Goal: Transaction & Acquisition: Purchase product/service

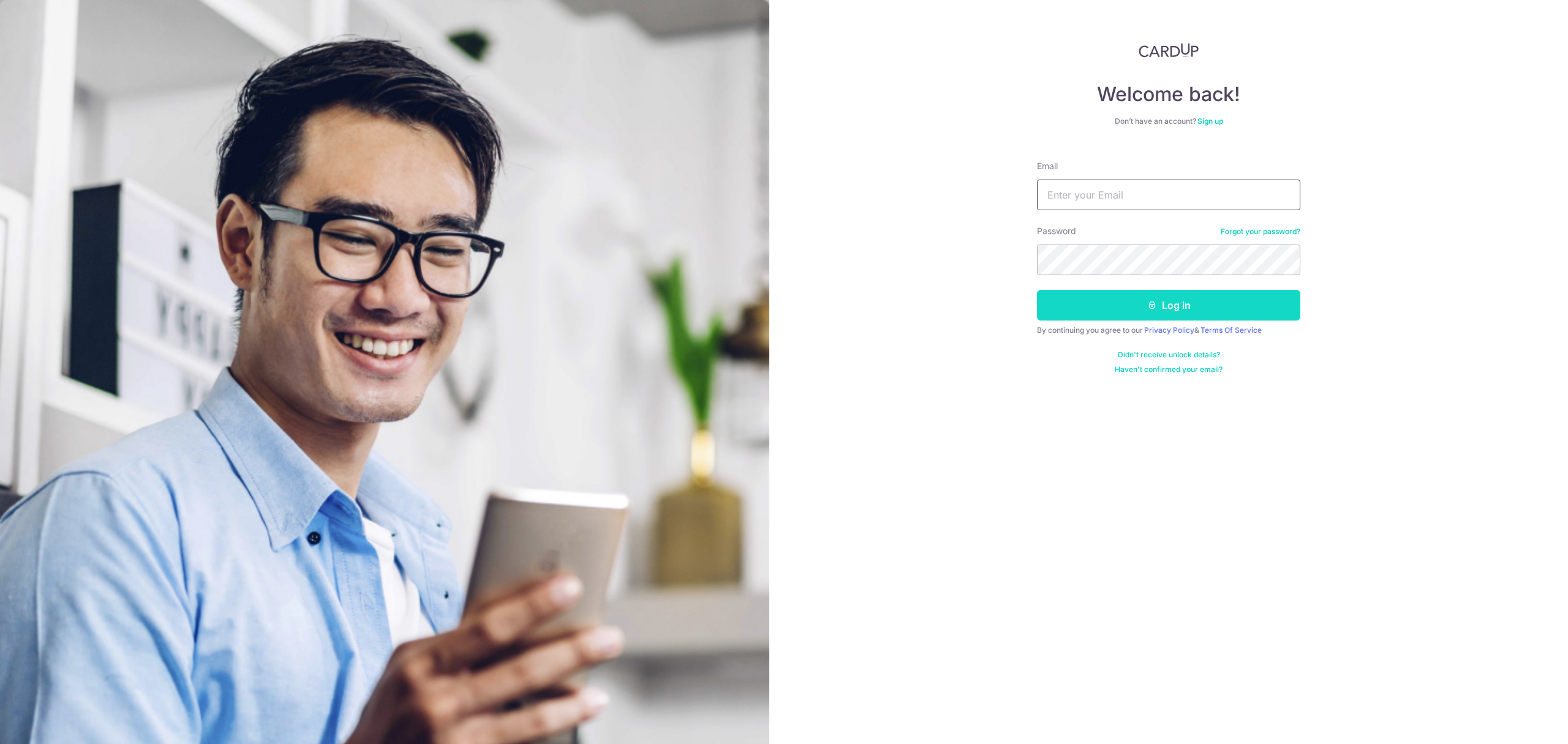
type input "tania.teng@fundingsocieties.com"
click at [1182, 310] on button "Log in" at bounding box center [1169, 305] width 263 height 31
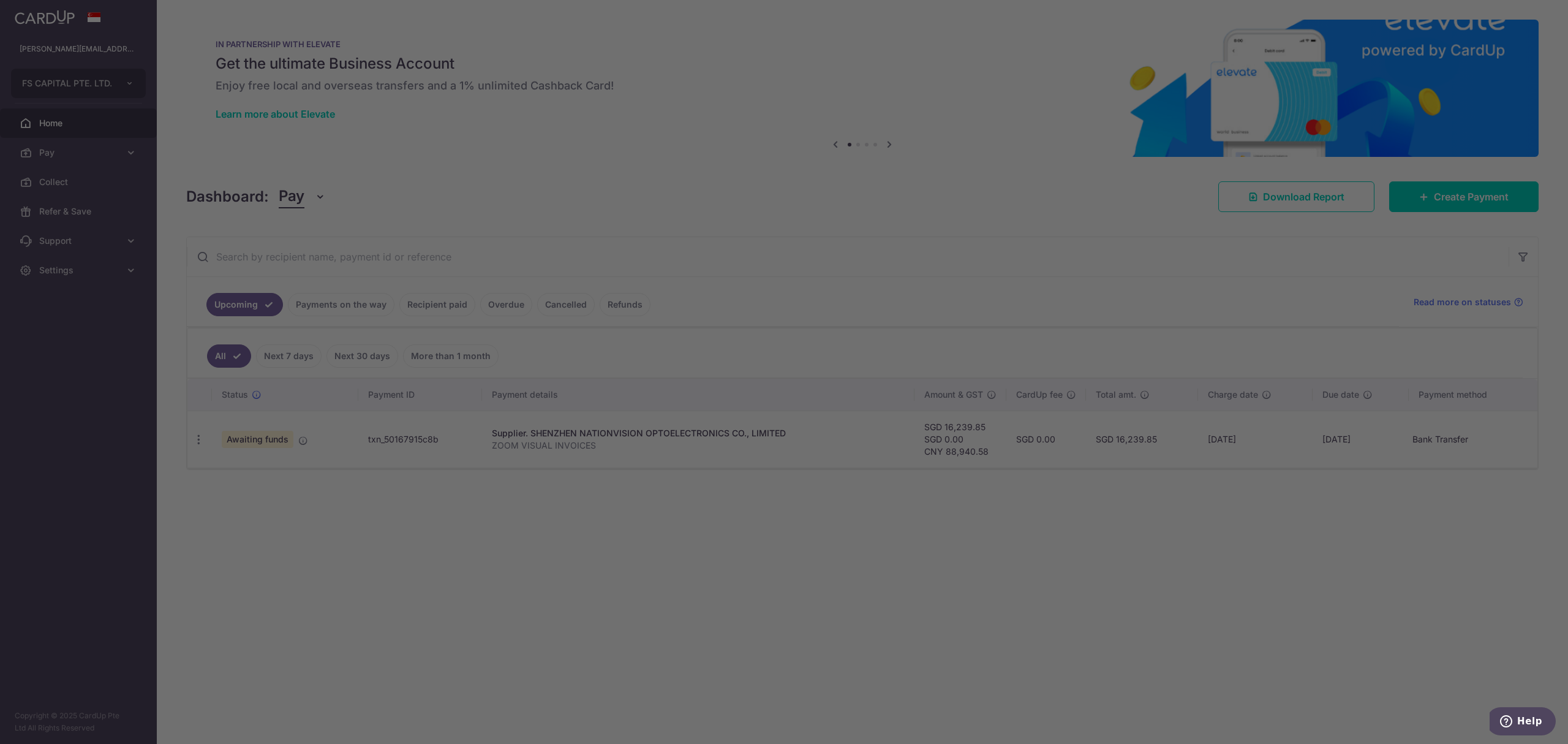
click at [1459, 199] on div at bounding box center [792, 375] width 1584 height 751
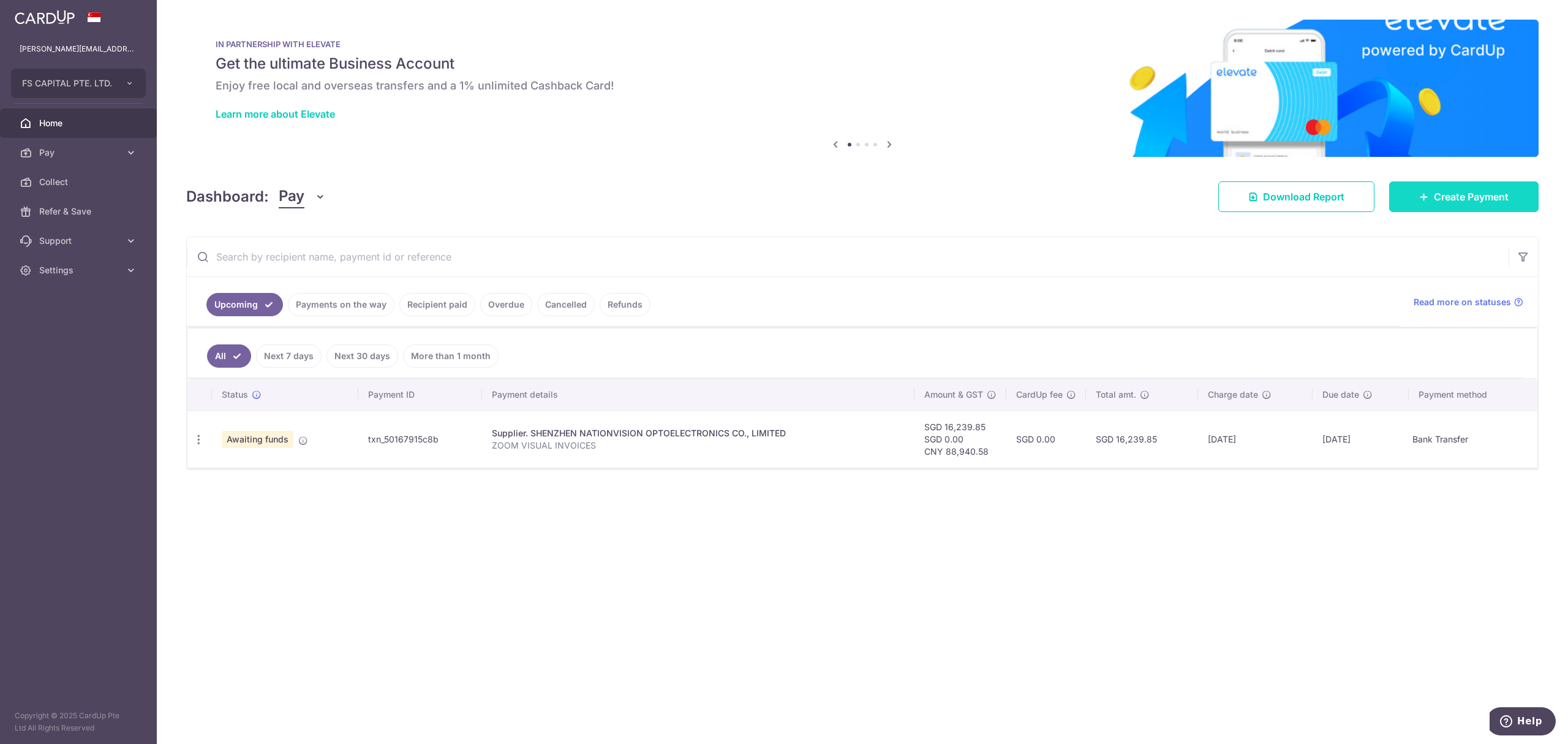
click at [1458, 207] on link "Create Payment" at bounding box center [1464, 197] width 150 height 31
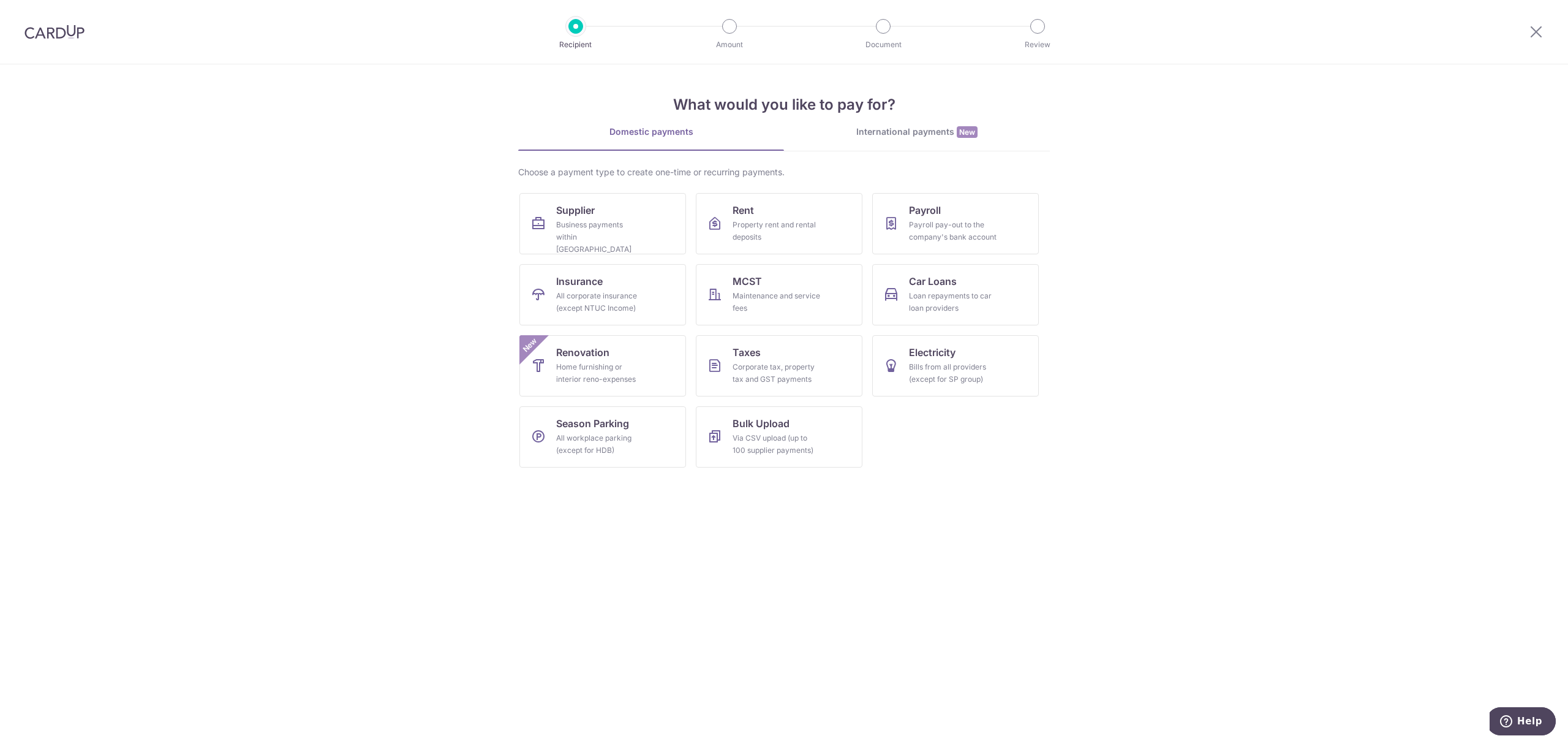
click at [934, 135] on div "International payments New" at bounding box center [917, 132] width 266 height 13
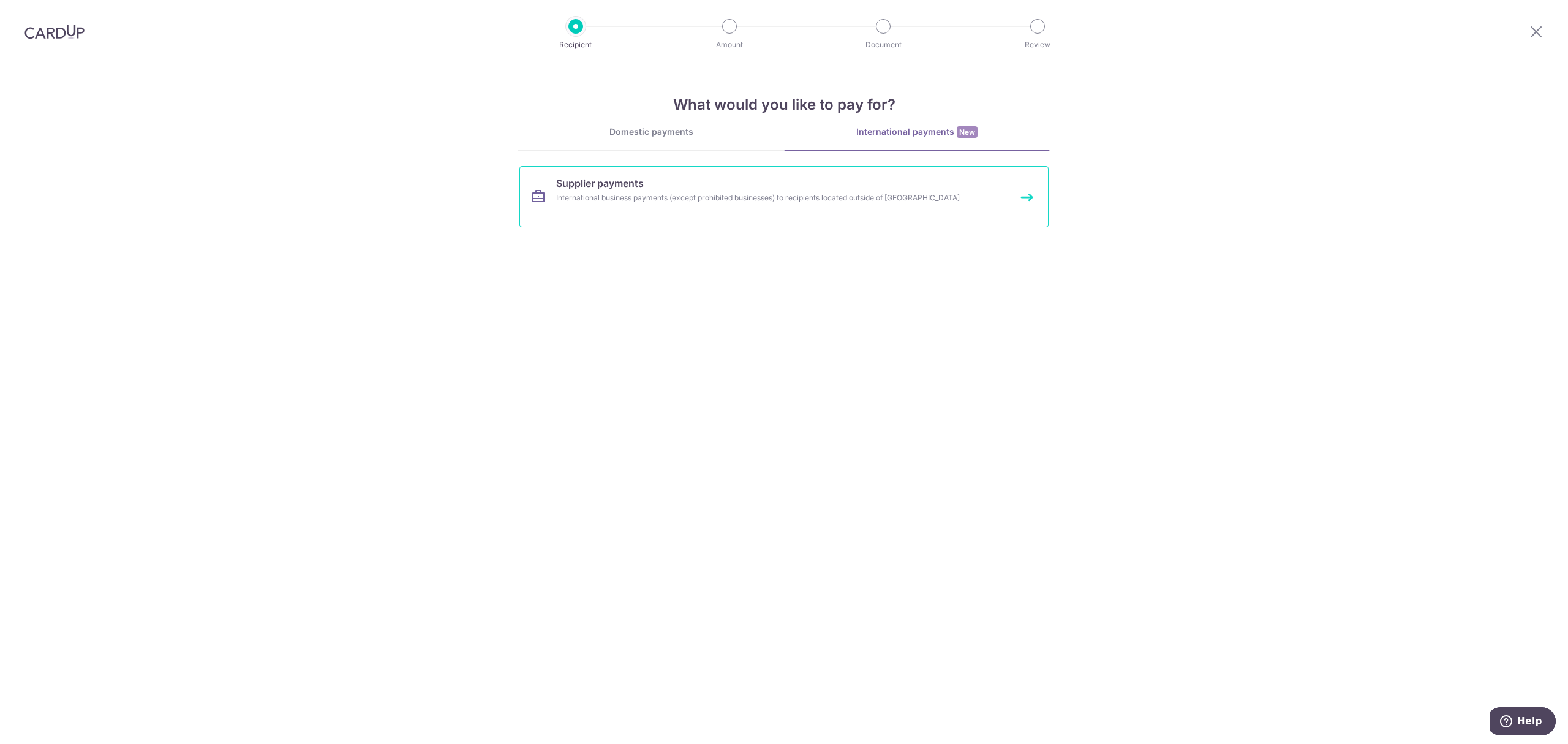
click at [834, 206] on link "Supplier payments International business payments (except prohibited businesses…" at bounding box center [784, 197] width 529 height 61
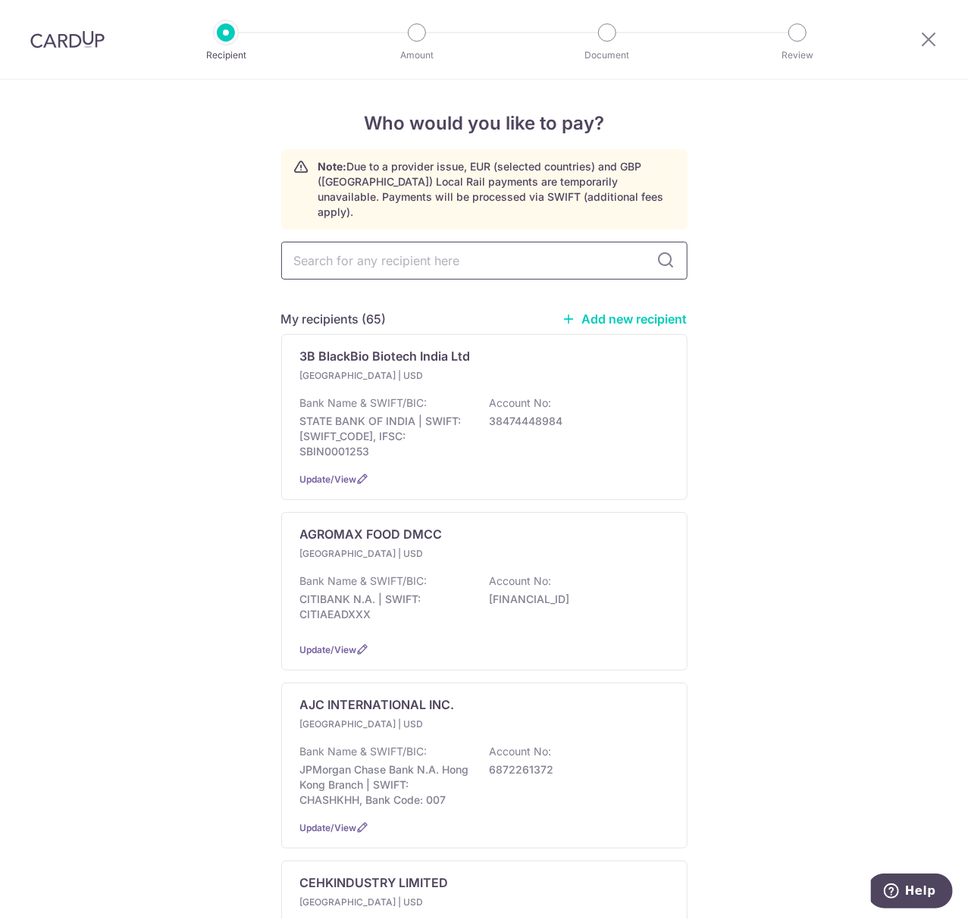
click at [408, 243] on input "text" at bounding box center [484, 261] width 406 height 38
type input "LTH GROUP"
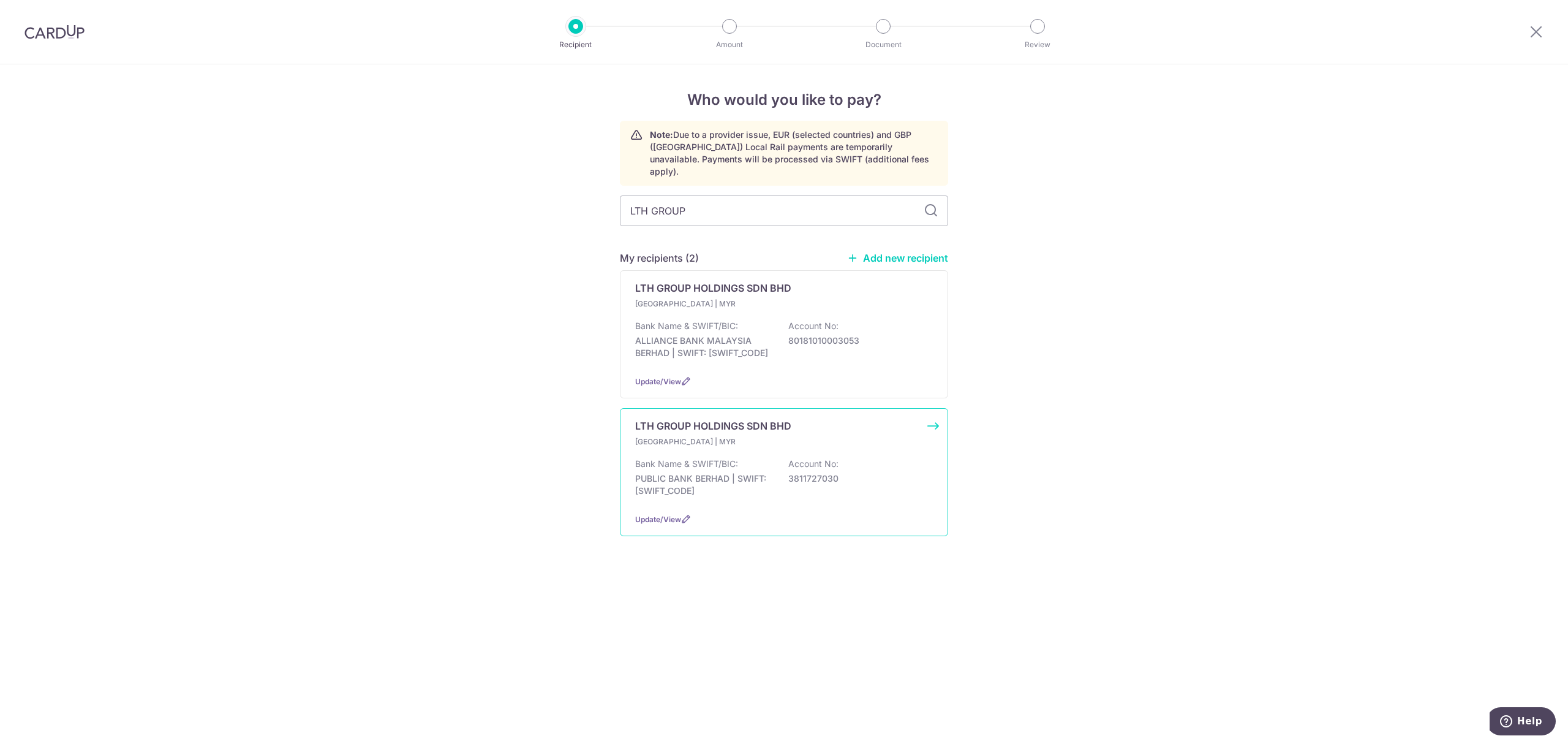
click at [685, 464] on p "Bank Name & SWIFT/BIC:" at bounding box center [686, 463] width 103 height 12
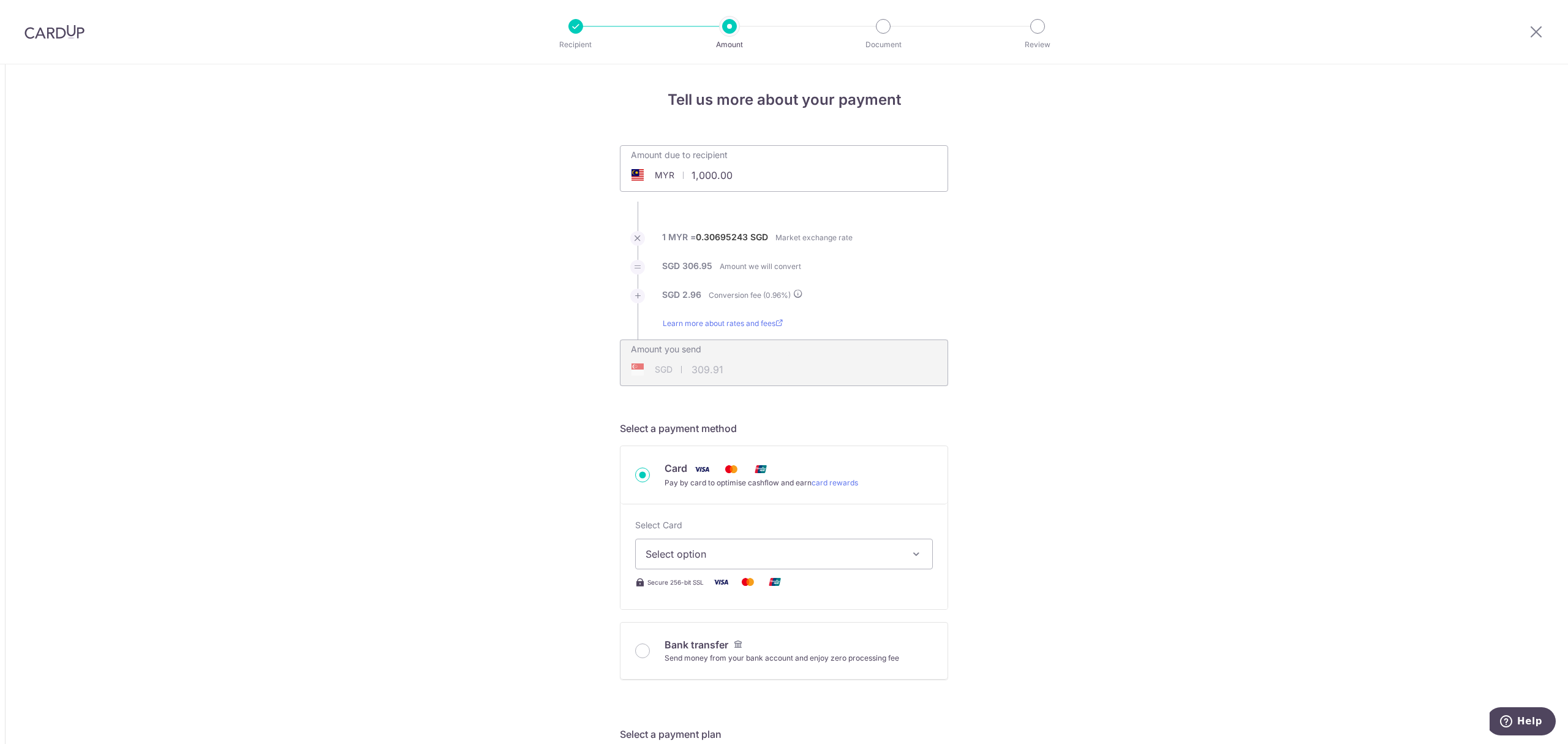
drag, startPoint x: 751, startPoint y: 179, endPoint x: 530, endPoint y: 166, distance: 221.4
paste input "03,662.84"
type input "103,662.84"
type input "32,126.29"
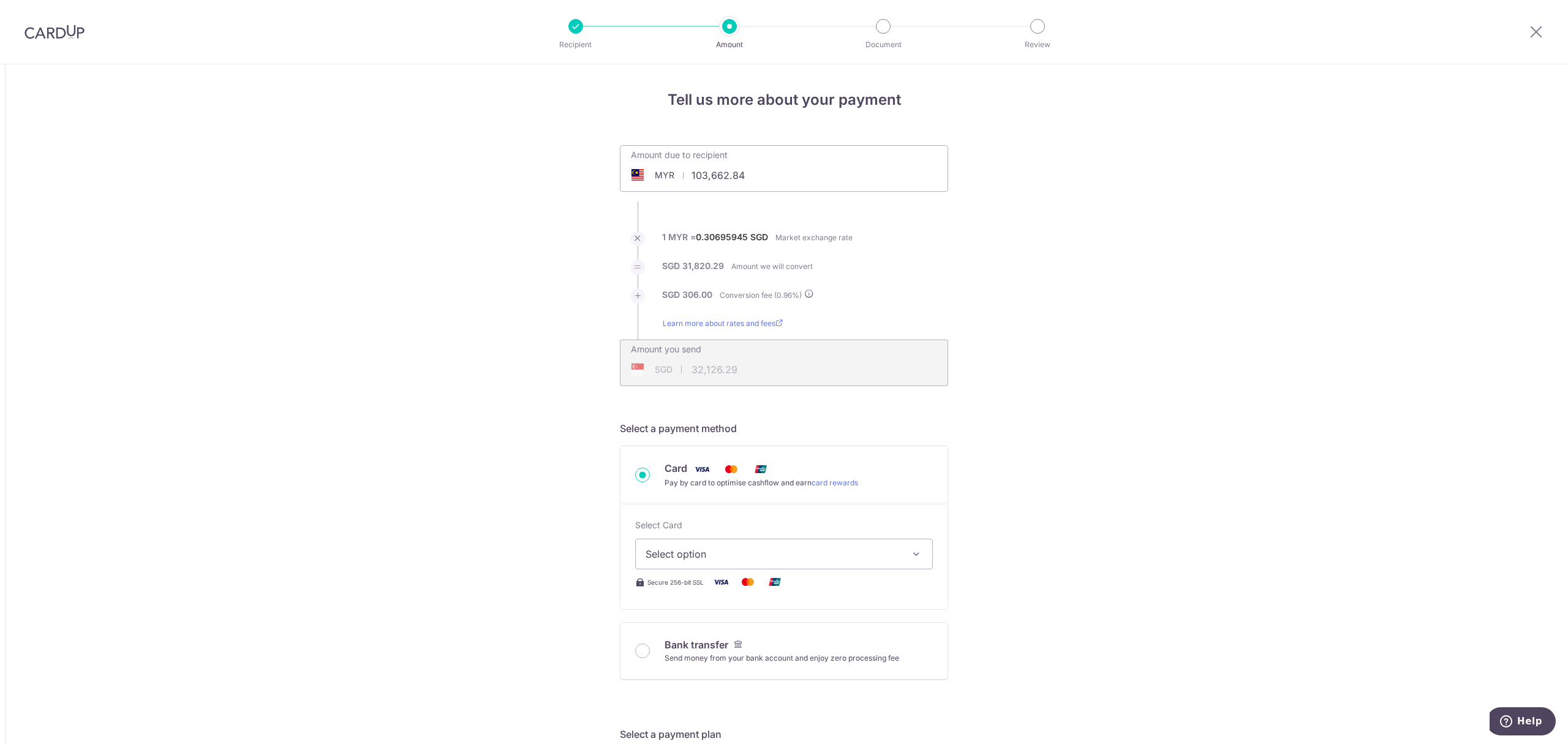
drag, startPoint x: 305, startPoint y: 383, endPoint x: 533, endPoint y: 395, distance: 228.3
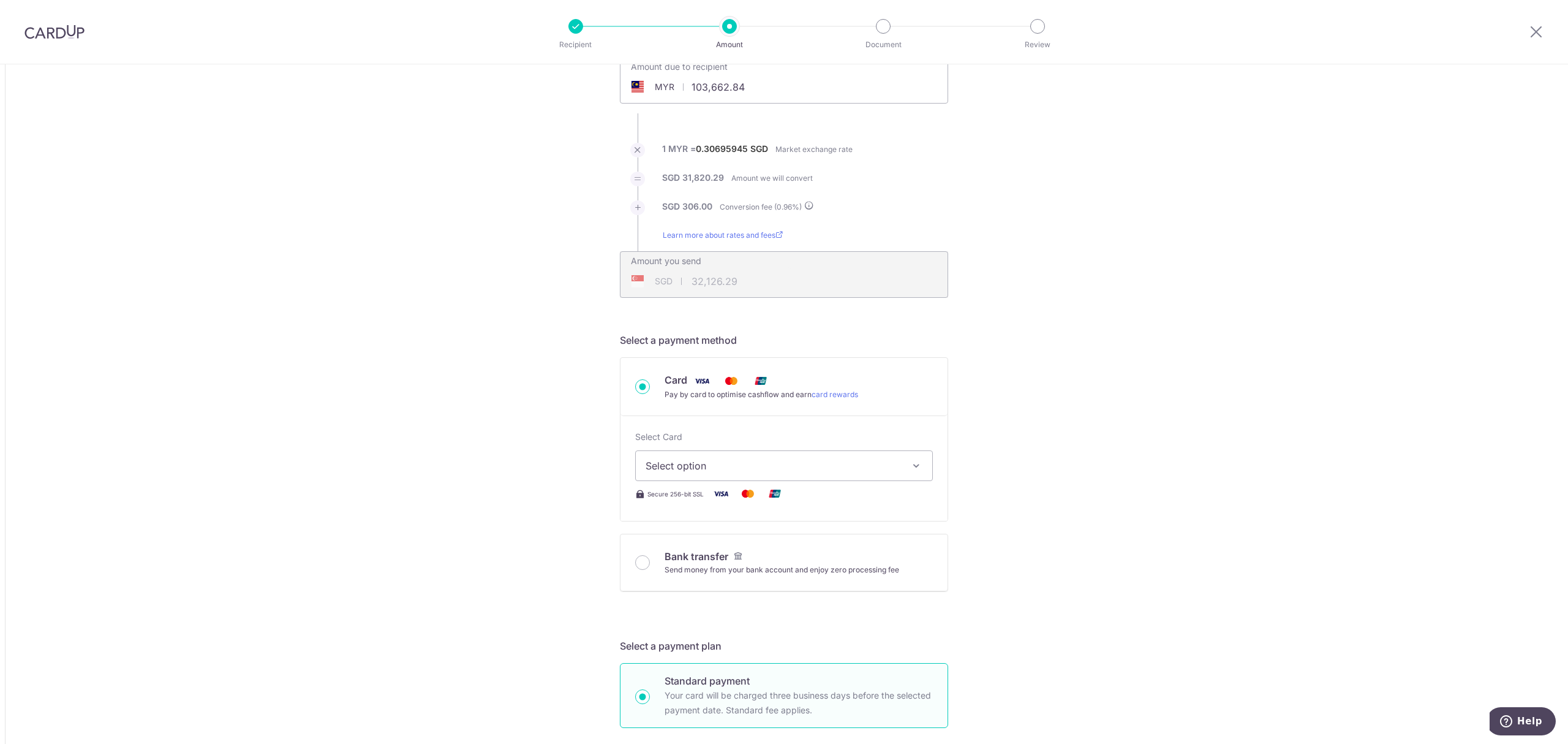
scroll to position [245, 0]
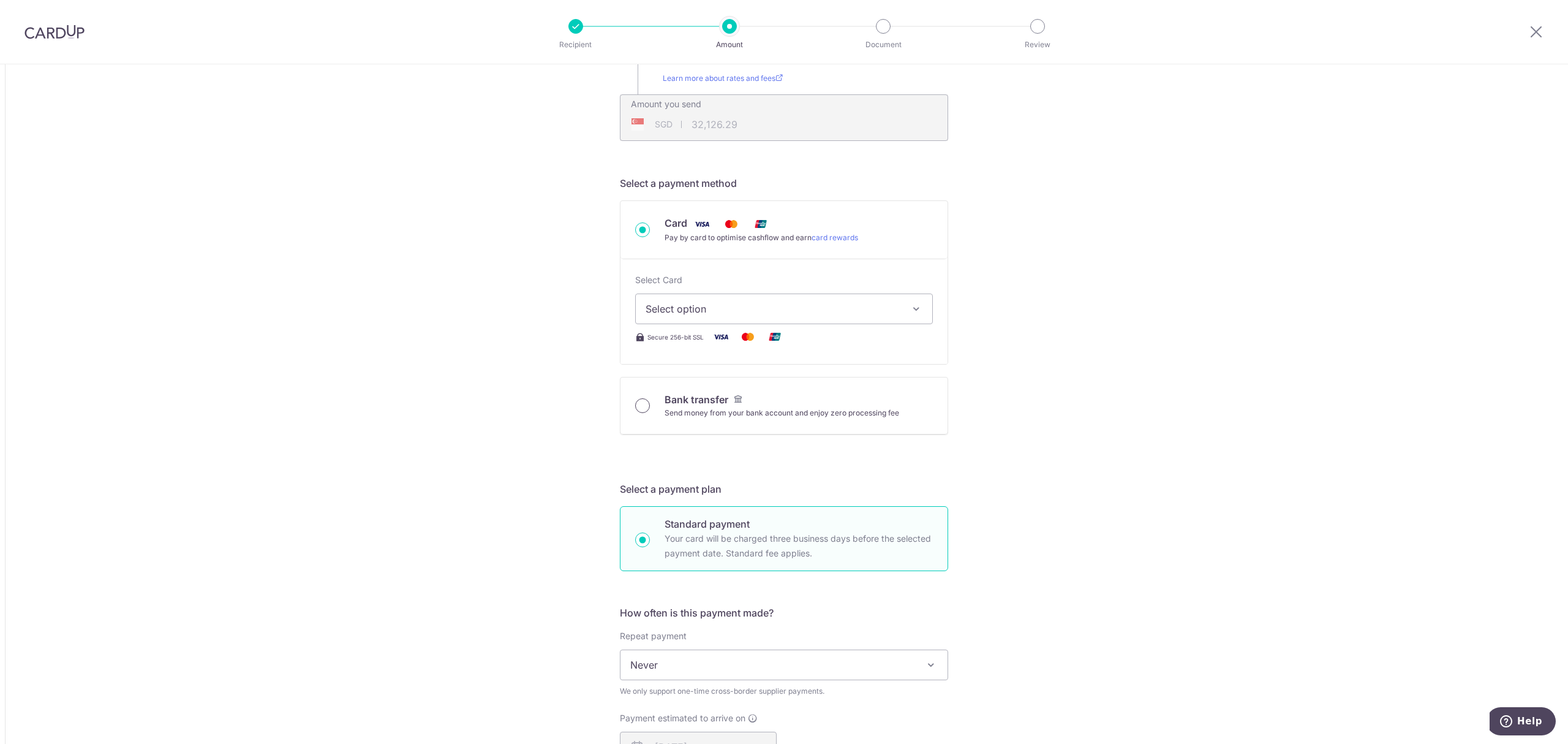
click at [642, 408] on input "Bank transfer Send money from your bank account and enjoy zero processing fee" at bounding box center [643, 406] width 15 height 15
radio input "true"
type input "103,662.84"
type input "32,075.57"
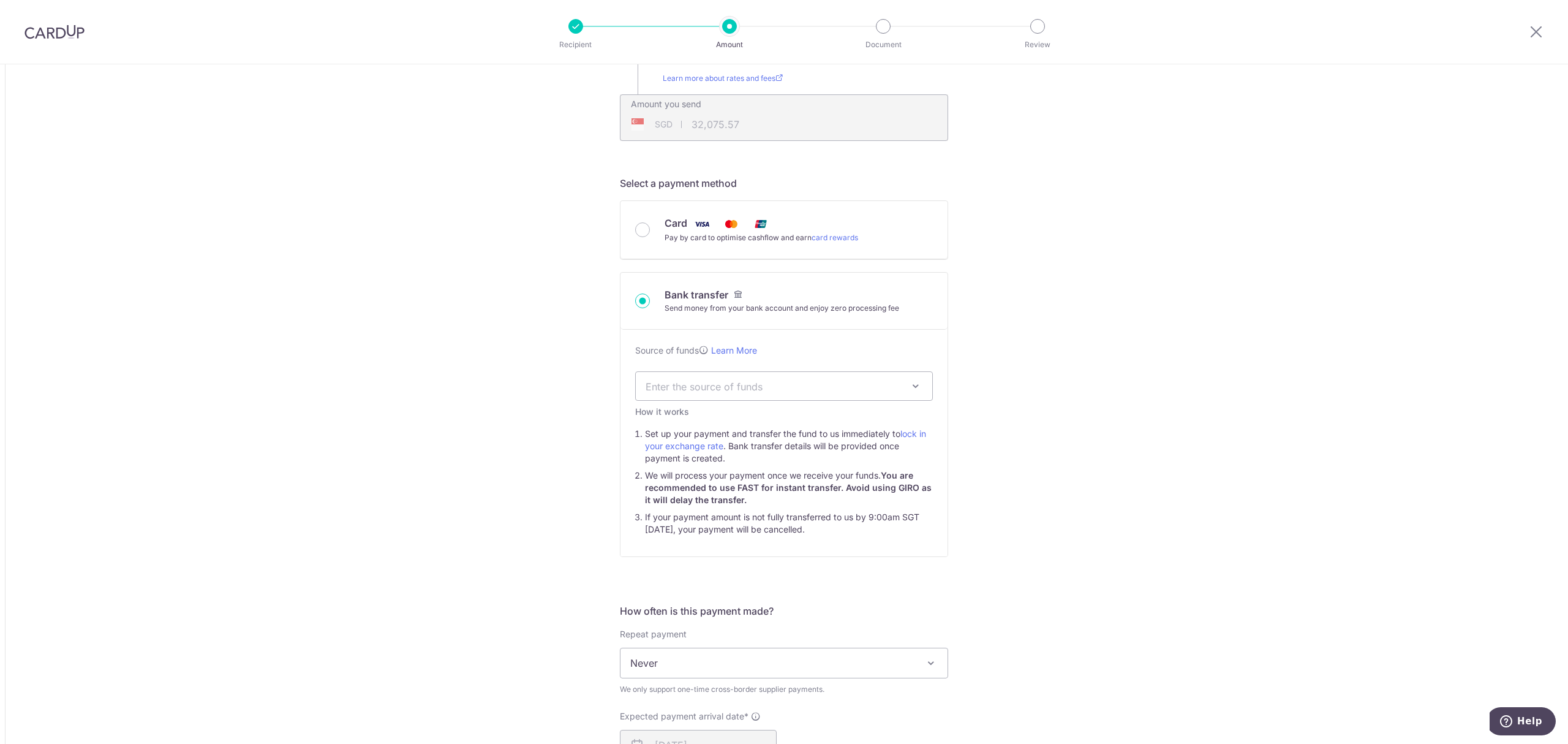
click at [744, 390] on span "Enter the source of funds" at bounding box center [774, 386] width 257 height 14
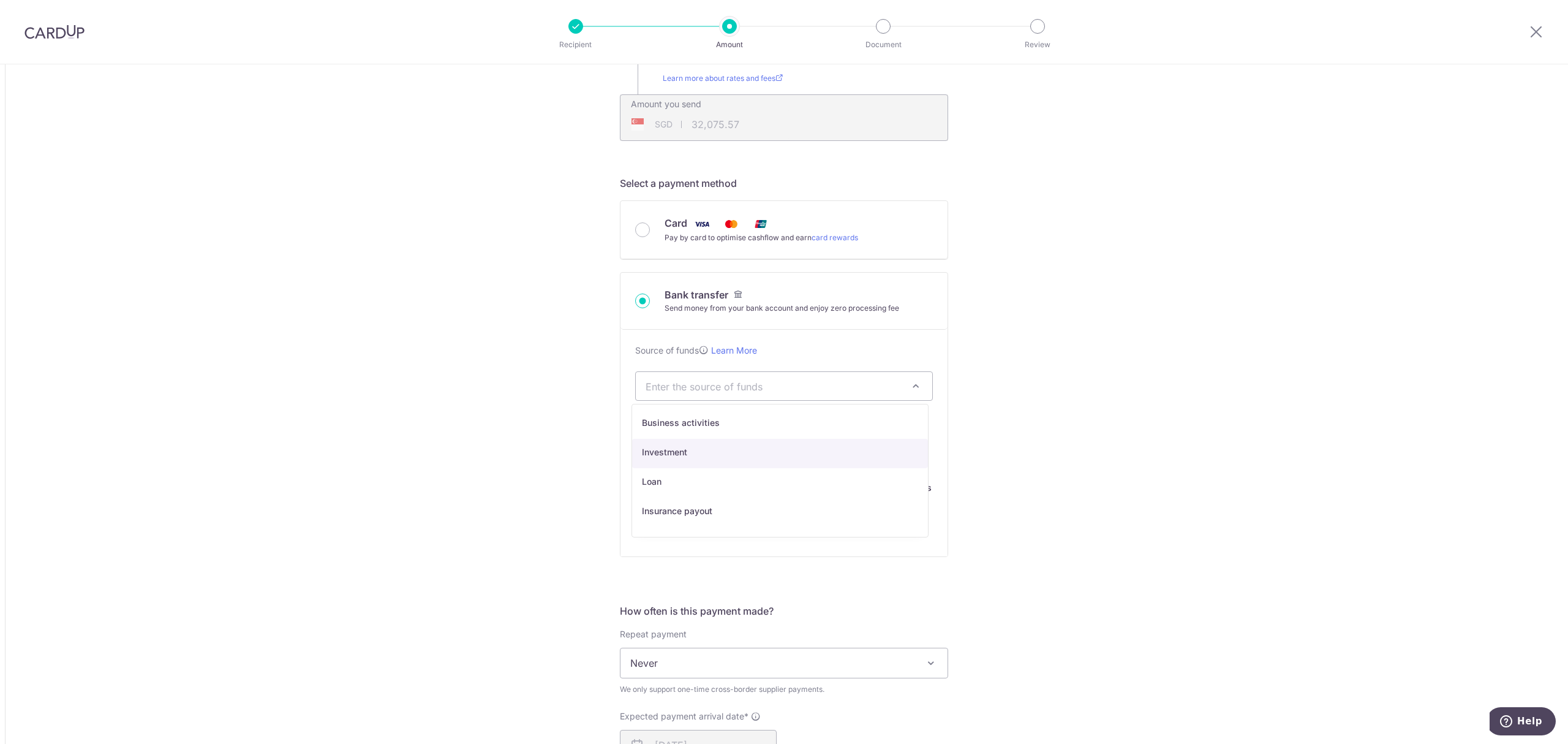
select select "2"
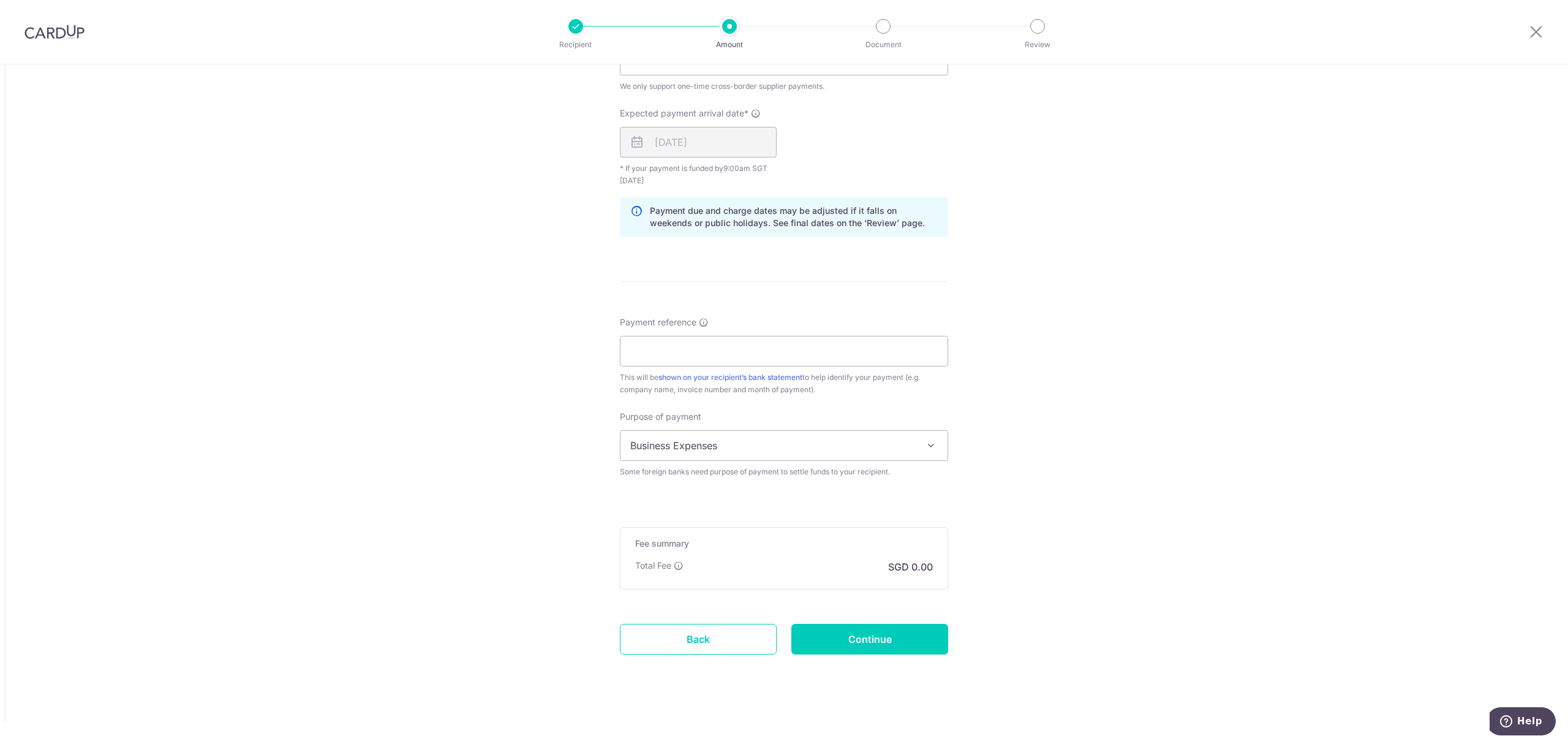
scroll to position [852, 0]
click at [719, 345] on input "Payment reference" at bounding box center [784, 349] width 328 height 31
click at [672, 345] on input "Payment reference" at bounding box center [784, 349] width 328 height 31
paste input "SL2509-001"
type input "PACIFIC INTL INV SL2509-001"
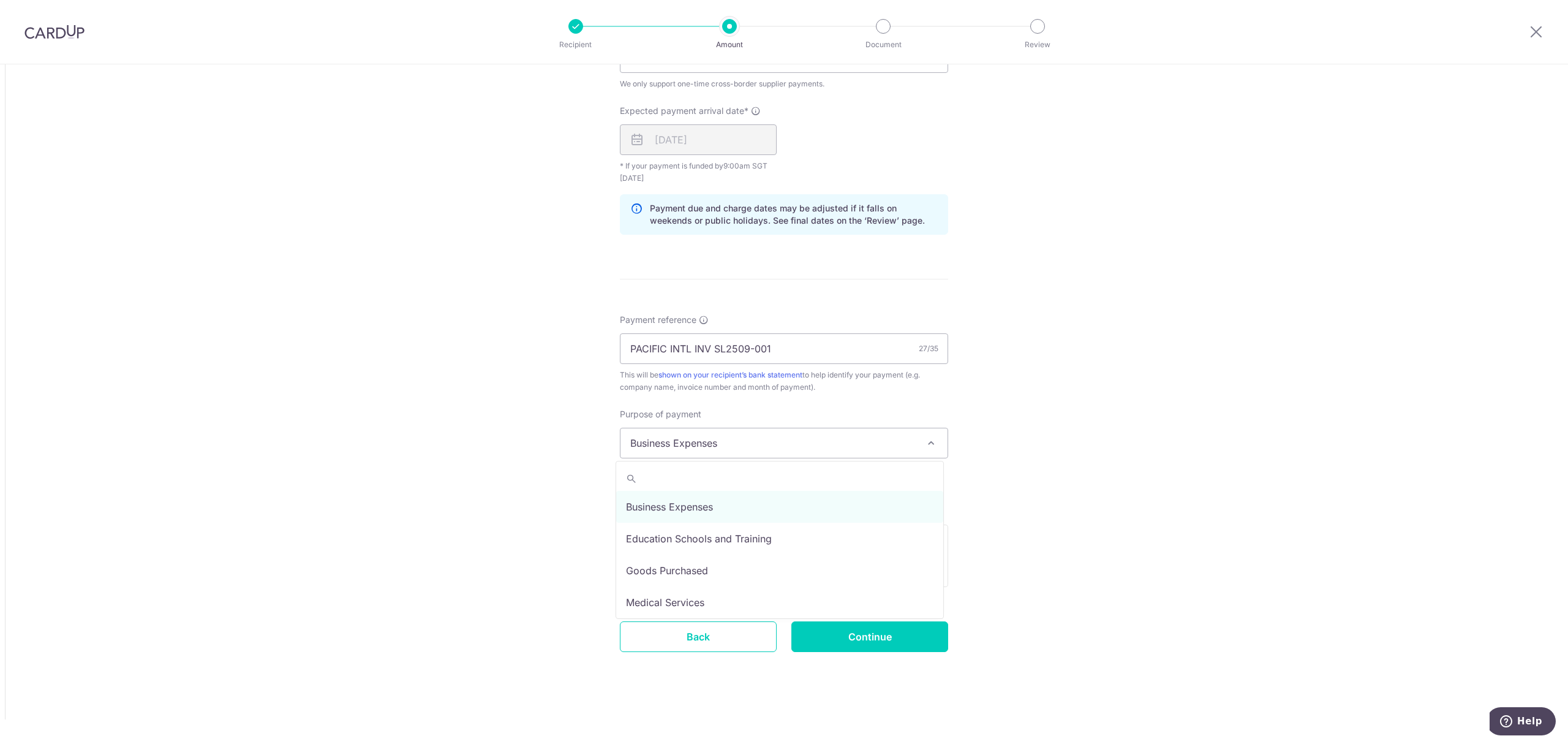
click at [748, 450] on span "Business Expenses" at bounding box center [784, 443] width 327 height 29
select select "Goods Purchased"
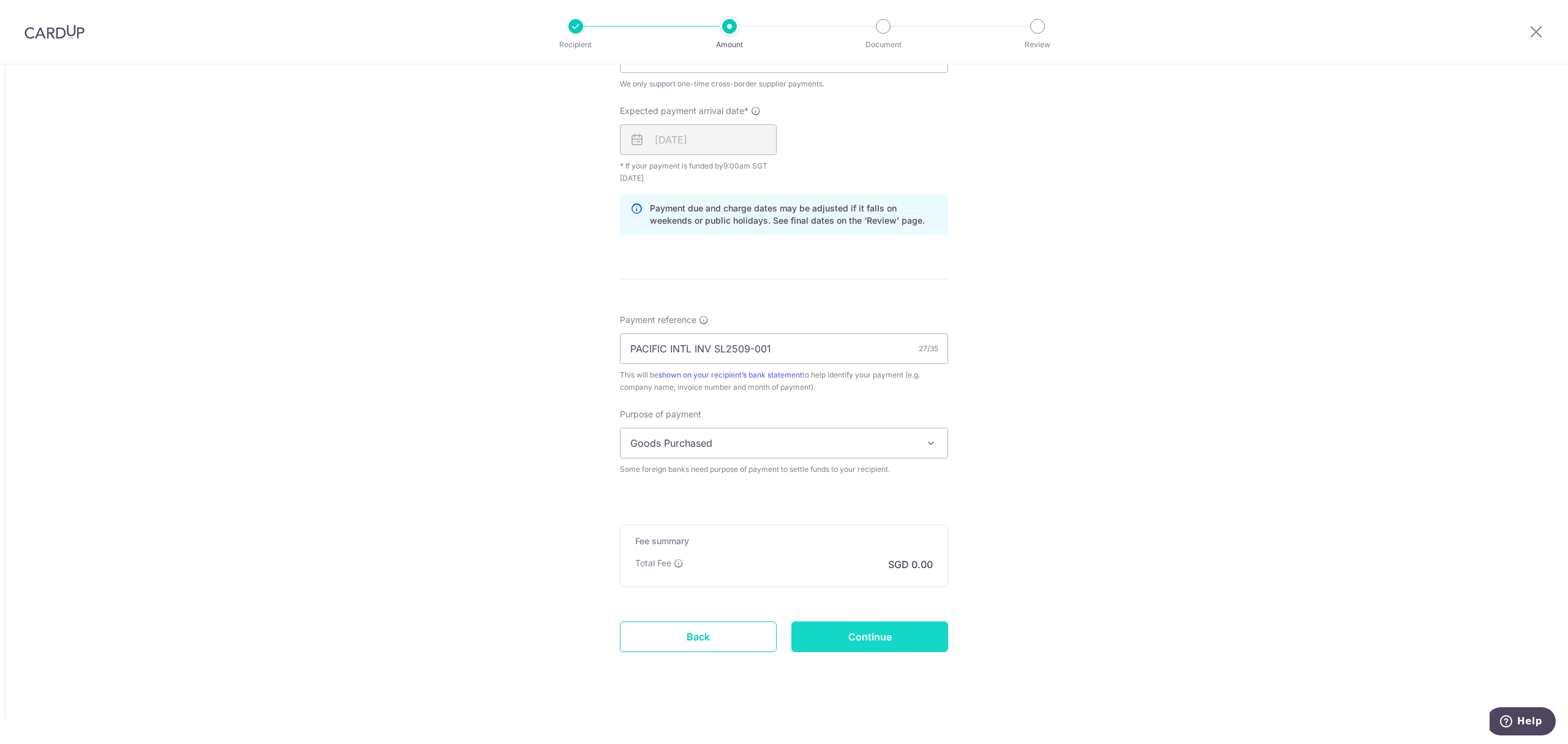
click at [879, 628] on input "Continue" at bounding box center [870, 636] width 157 height 31
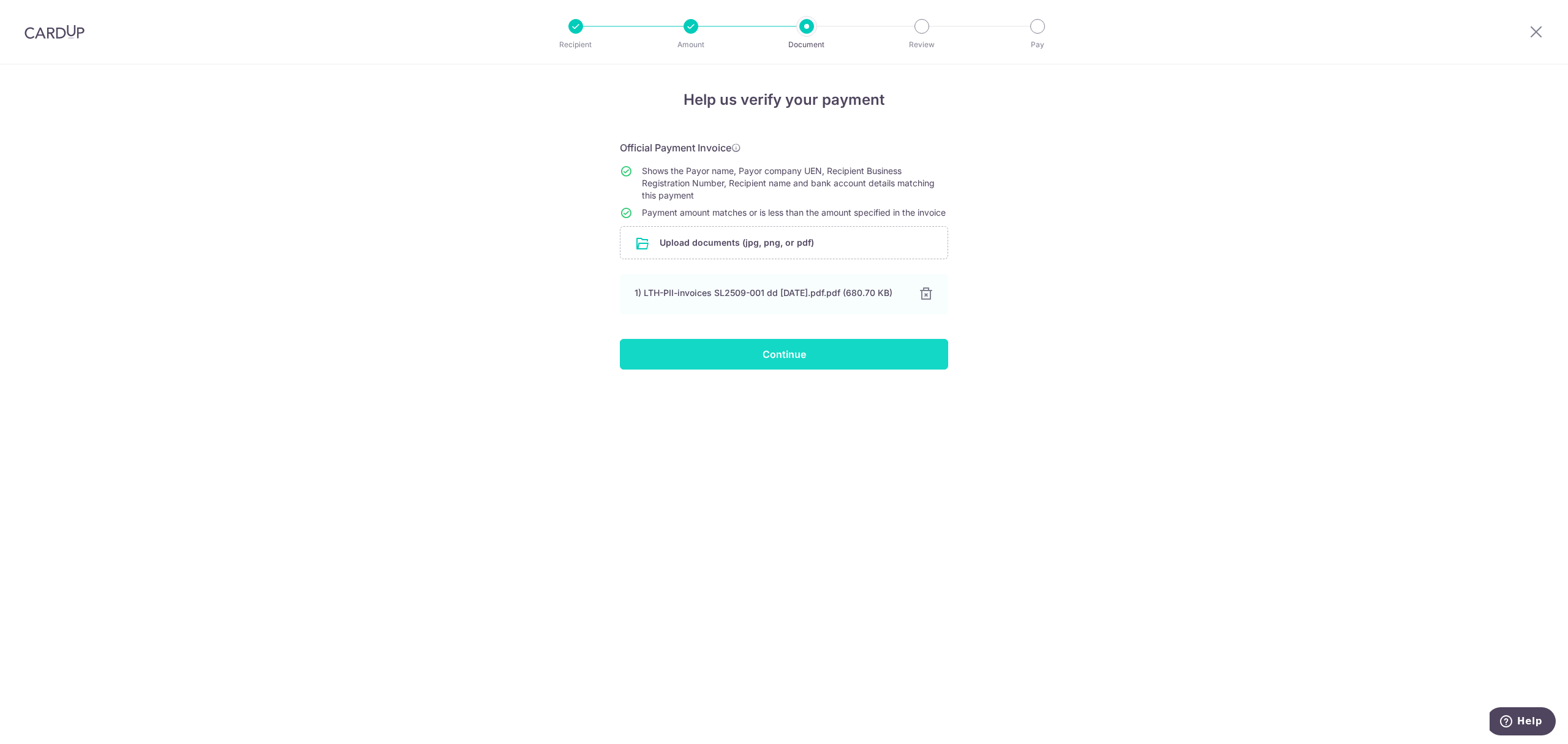
click at [770, 370] on input "Continue" at bounding box center [784, 354] width 328 height 31
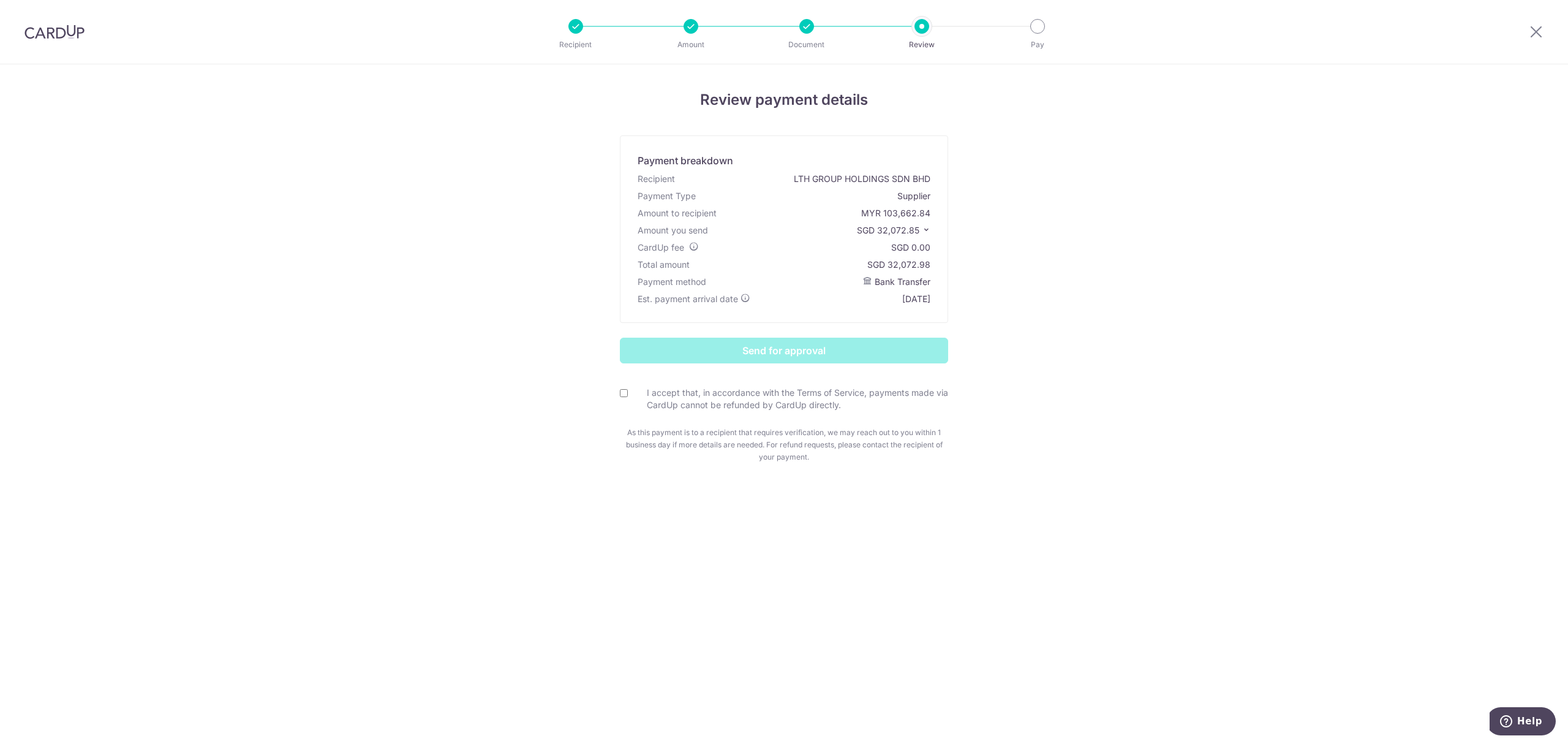
click at [621, 391] on input "I accept that, in accordance with the Terms of Service, payments made via CardU…" at bounding box center [624, 393] width 8 height 8
checkbox input "true"
click at [824, 347] on input "Send for approval" at bounding box center [784, 351] width 328 height 26
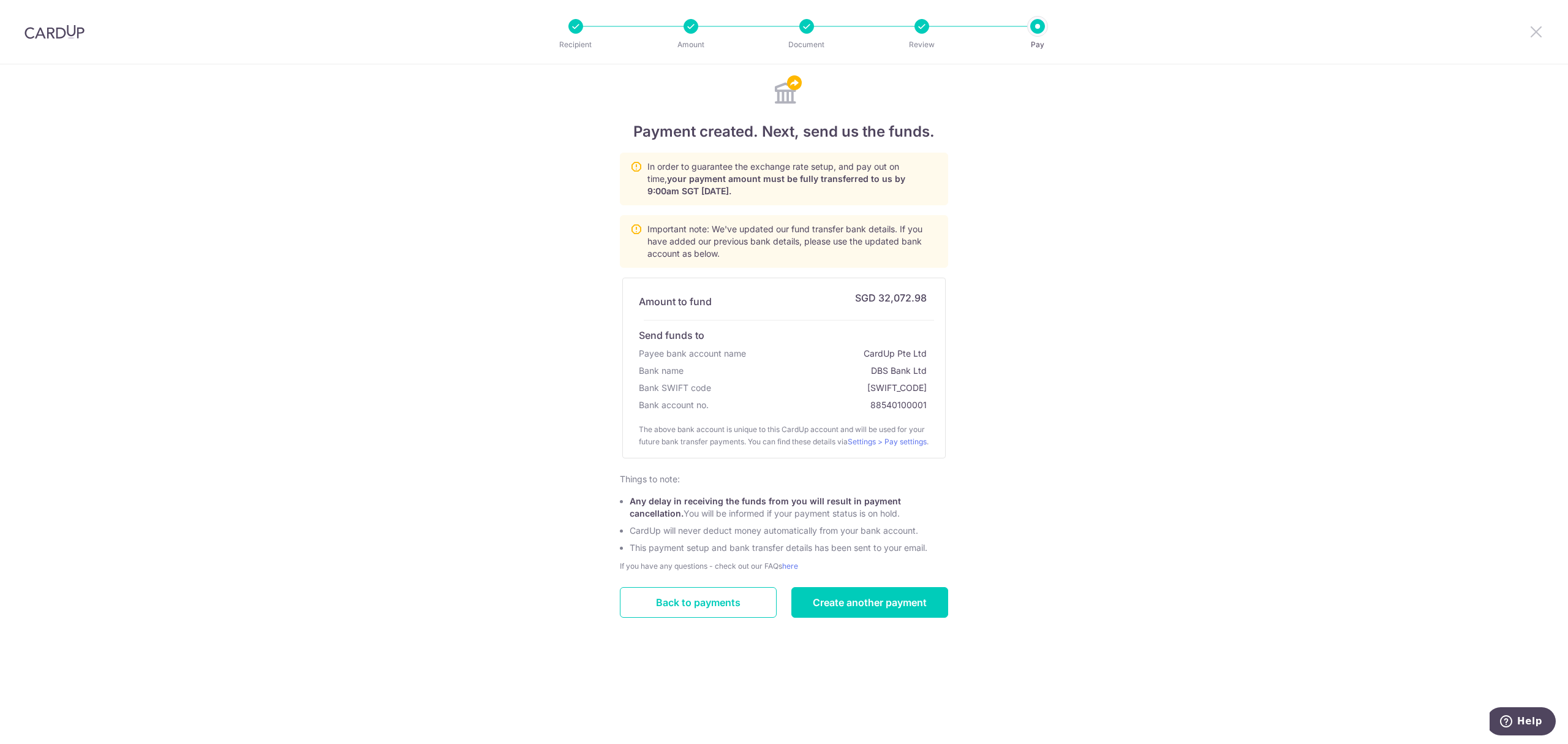
drag, startPoint x: 1539, startPoint y: 34, endPoint x: 1520, endPoint y: 47, distance: 23.0
click at [1539, 34] on icon at bounding box center [1536, 32] width 15 height 15
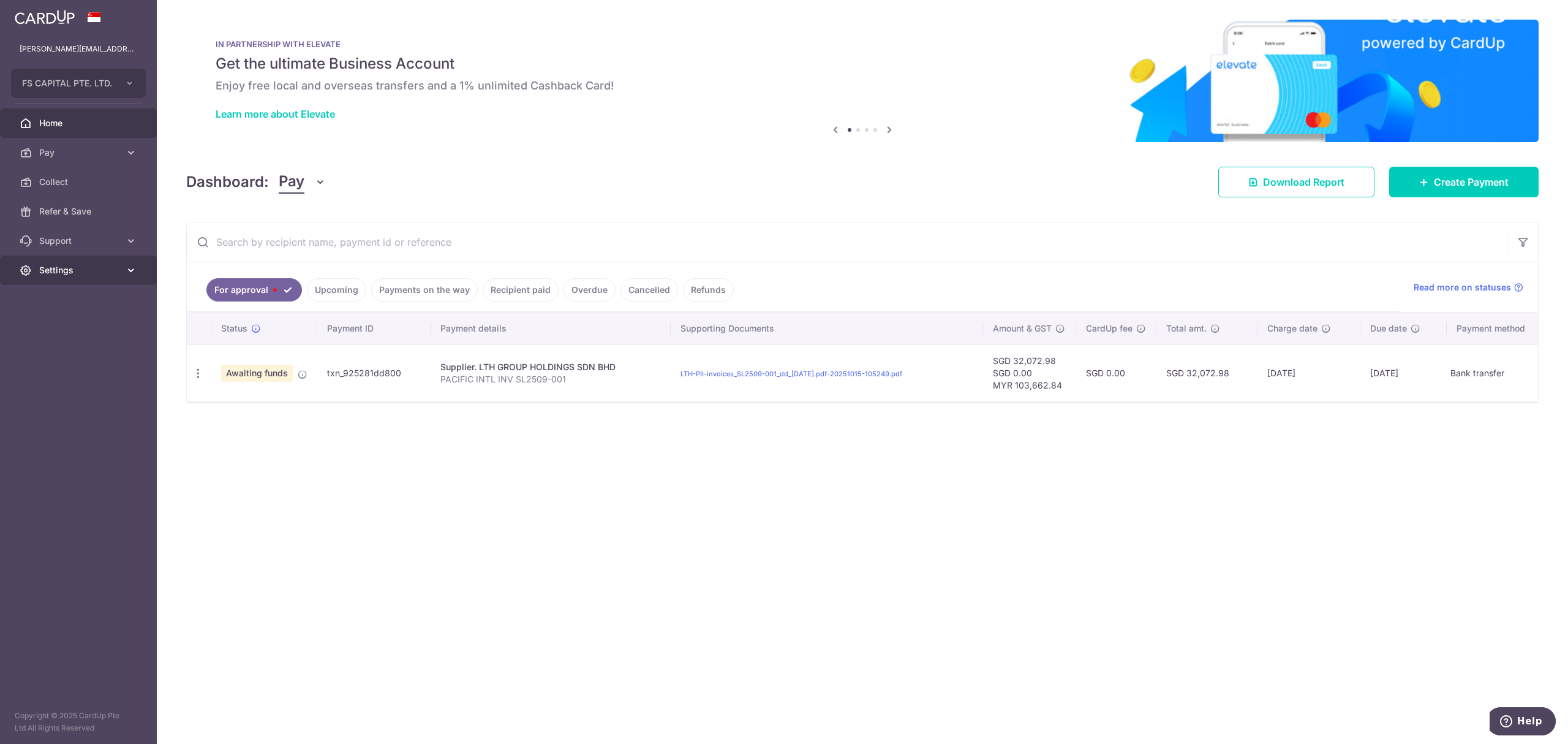
click at [65, 272] on span "Settings" at bounding box center [80, 270] width 81 height 12
click at [74, 330] on span "Logout" at bounding box center [80, 328] width 81 height 12
